Goal: Navigation & Orientation: Find specific page/section

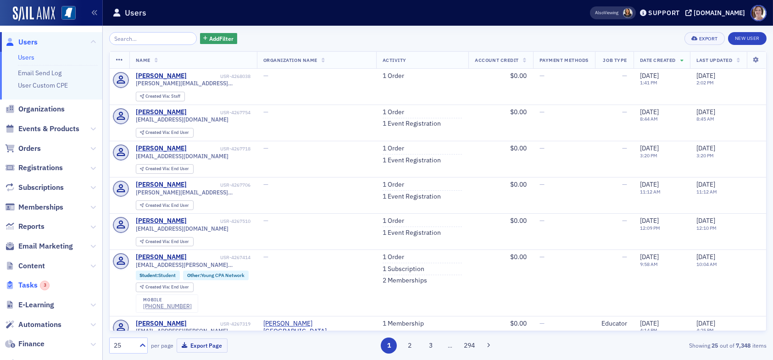
click at [43, 285] on div "3" at bounding box center [45, 286] width 10 height 10
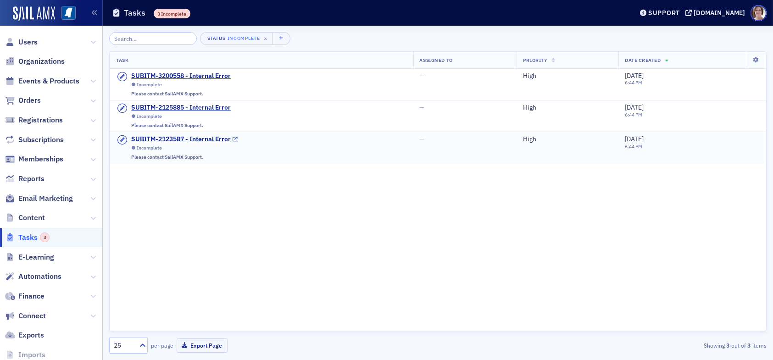
click at [169, 139] on div "SUBITM-2123587 - Internal Error" at bounding box center [181, 139] width 100 height 8
click at [164, 105] on div "SUBITM-2125885 - Internal Error" at bounding box center [181, 108] width 100 height 8
click at [157, 74] on div "SUBITM-3200558 - Internal Error" at bounding box center [181, 76] width 100 height 8
click at [25, 44] on span "Users" at bounding box center [27, 42] width 19 height 10
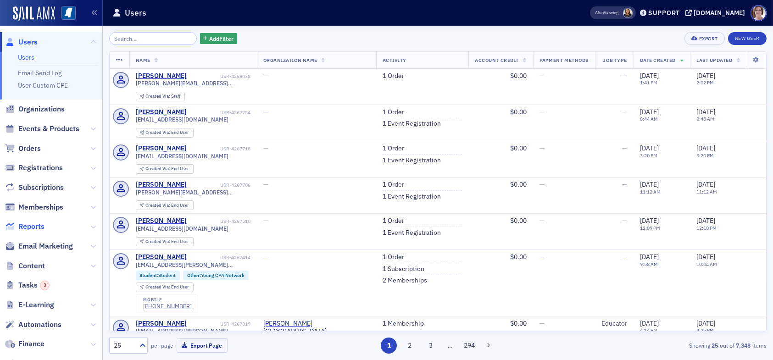
click at [32, 226] on span "Reports" at bounding box center [31, 227] width 26 height 10
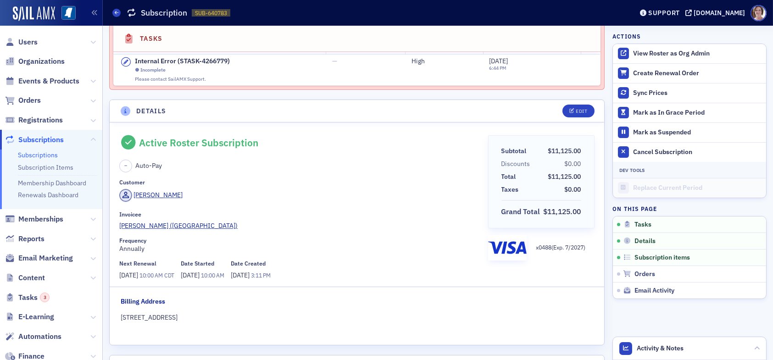
scroll to position [46, 0]
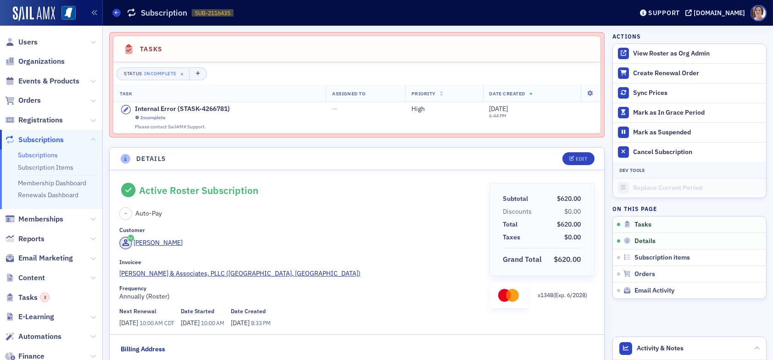
scroll to position [321, 0]
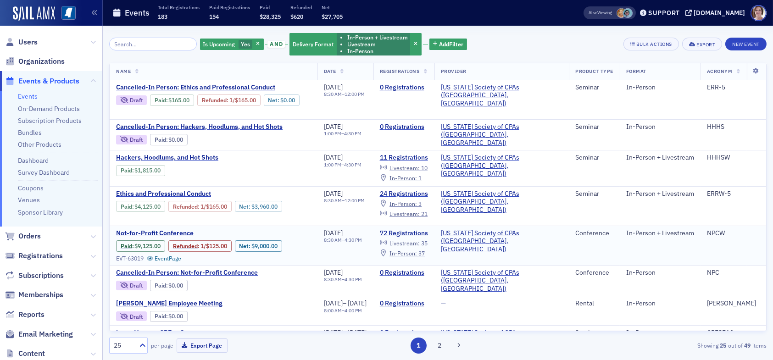
click at [417, 250] on span "In-Person :" at bounding box center [404, 253] width 28 height 7
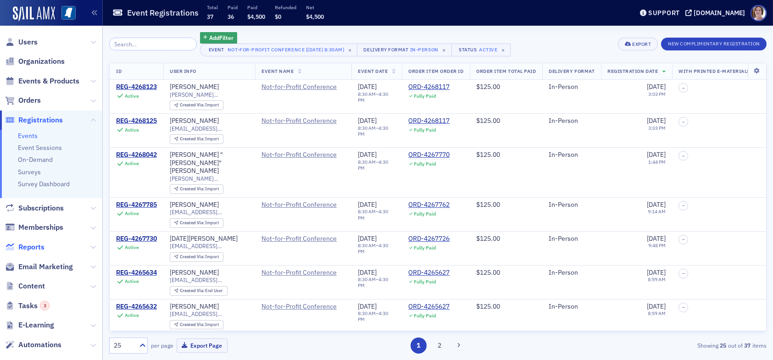
click at [41, 246] on span "Reports" at bounding box center [31, 247] width 26 height 10
